Goal: Transaction & Acquisition: Complete application form

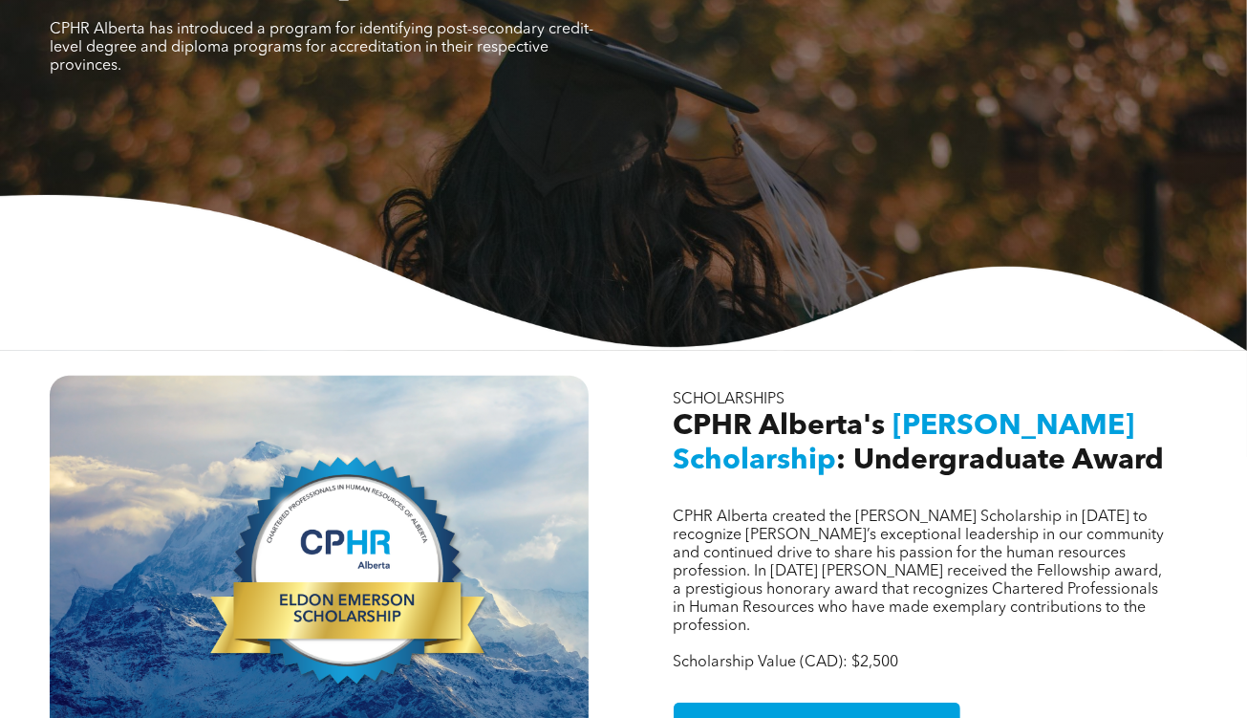
scroll to position [274, 0]
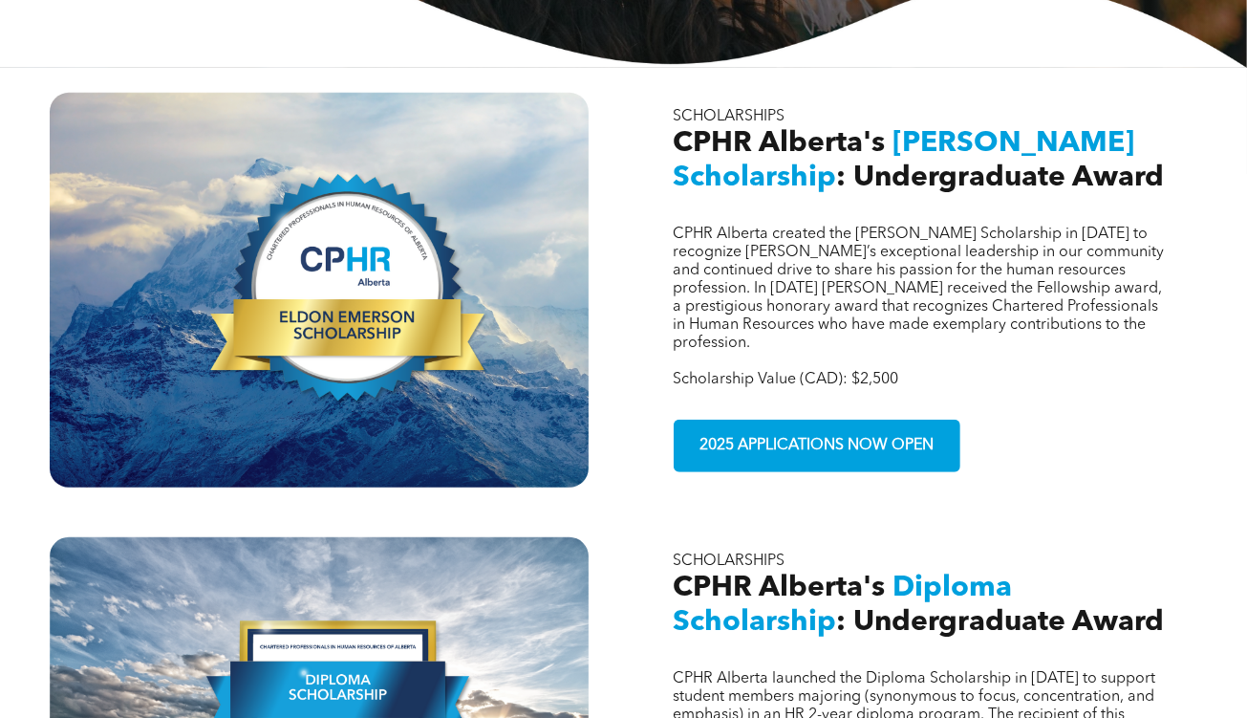
scroll to position [561, 0]
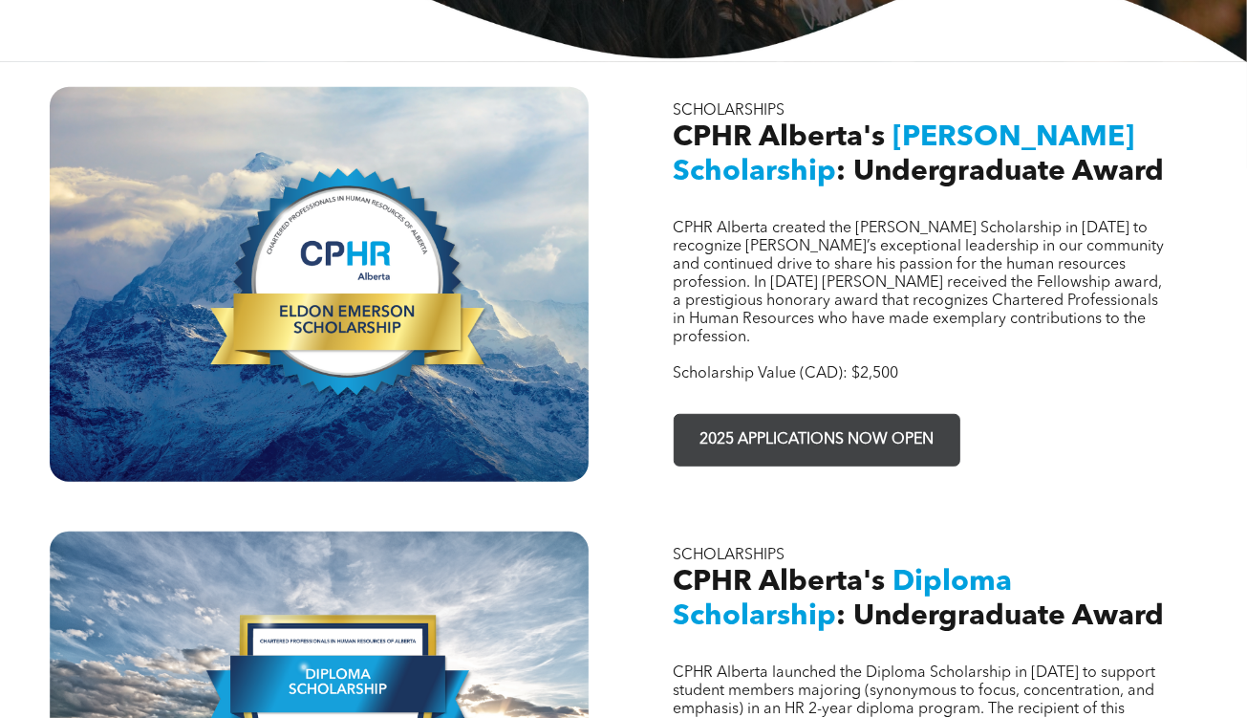
click at [853, 421] on span "2025 APPLICATIONS NOW OPEN" at bounding box center [817, 439] width 248 height 37
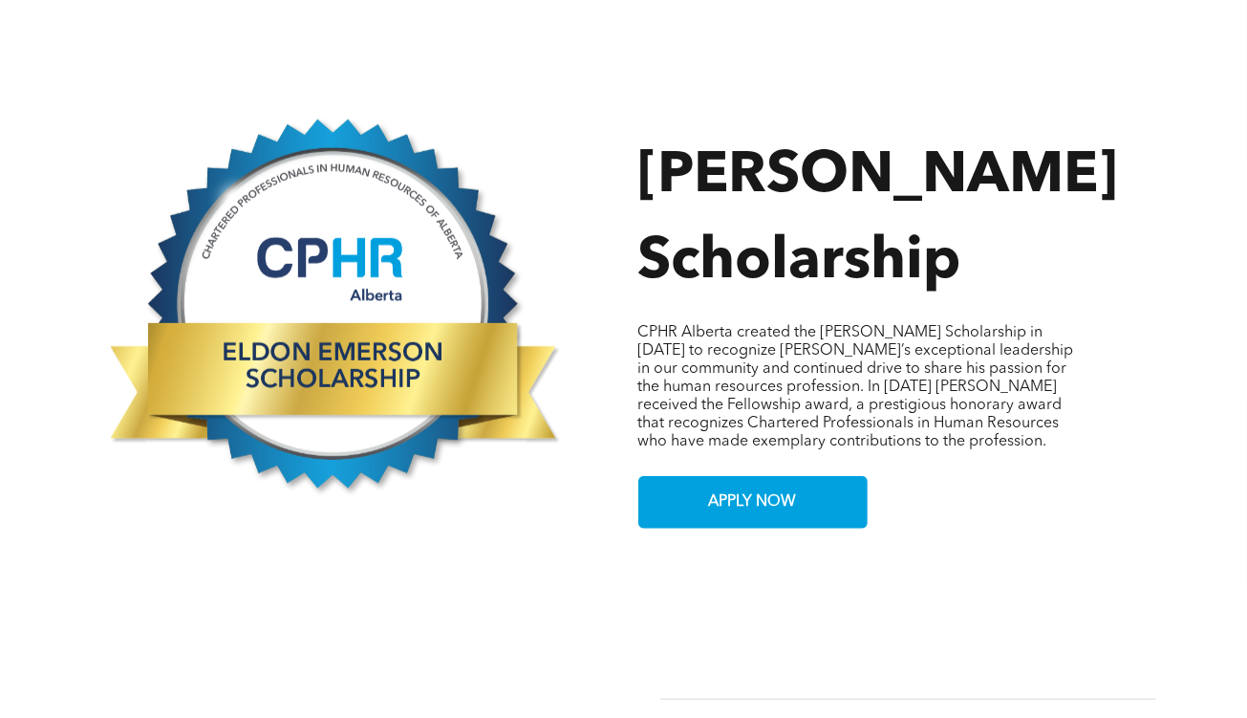
scroll to position [877, 0]
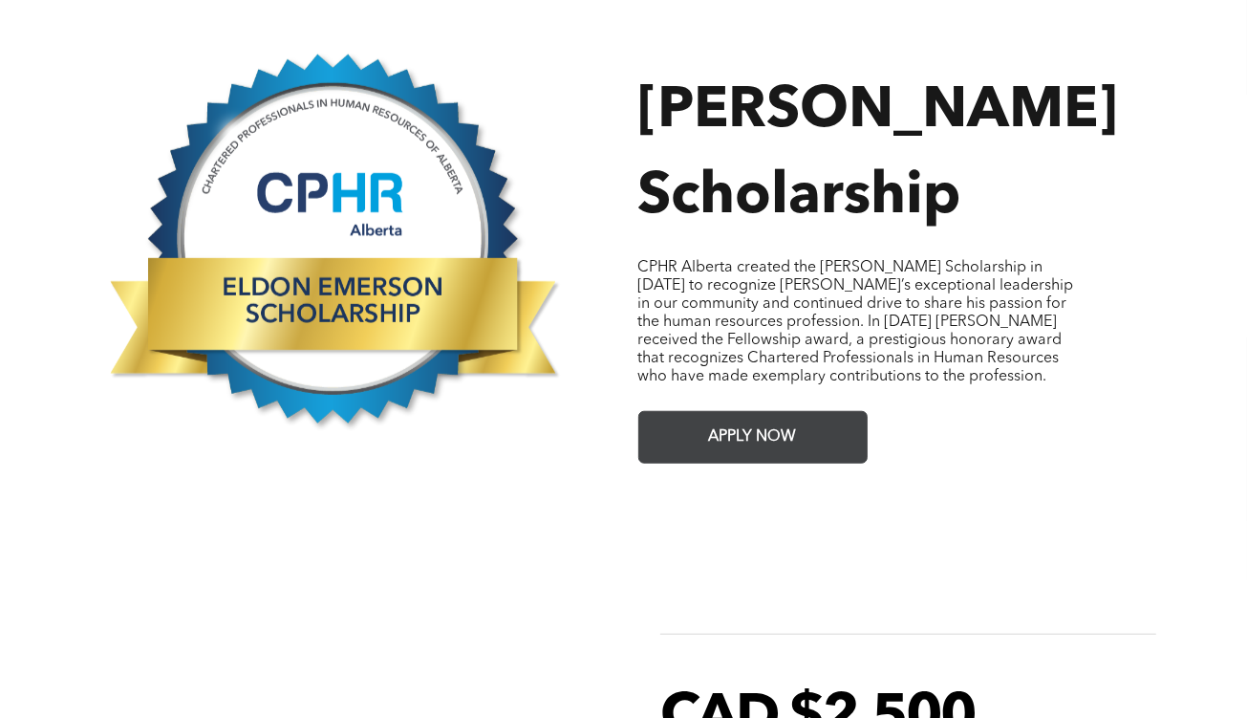
click at [763, 426] on span "APPLY NOW" at bounding box center [752, 437] width 101 height 37
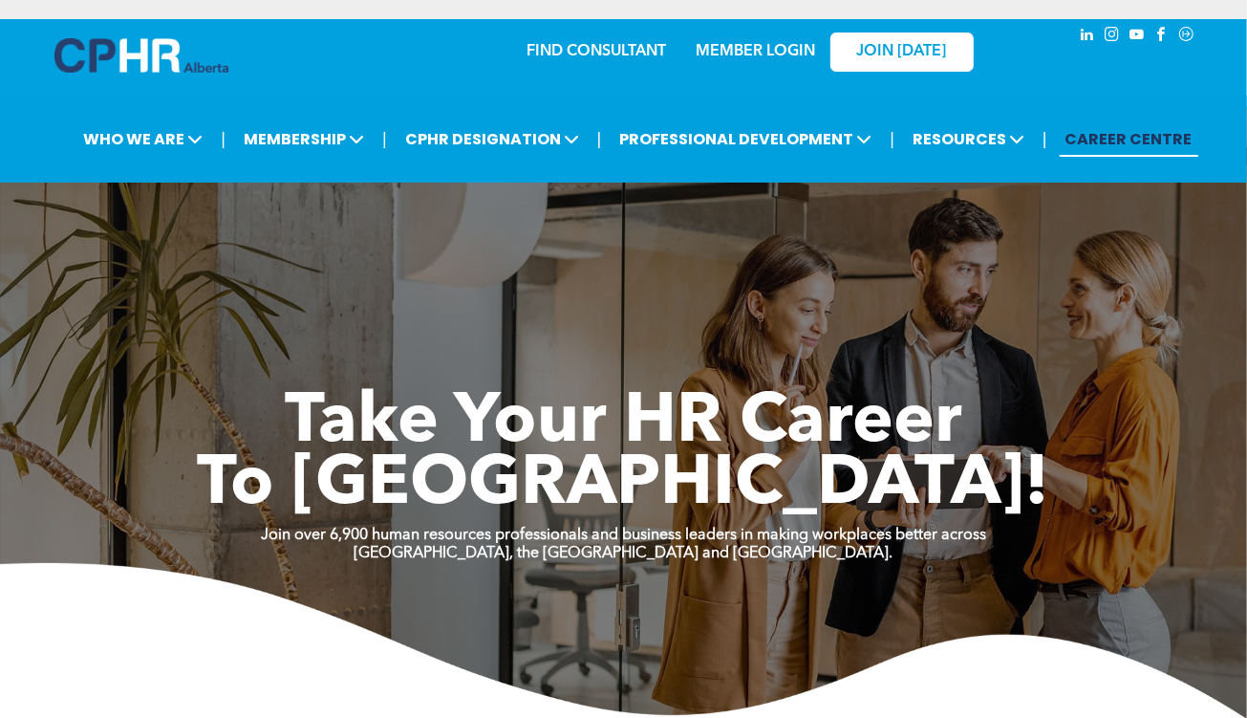
click at [726, 51] on link "MEMBER LOGIN" at bounding box center [755, 51] width 119 height 15
